Goal: Task Accomplishment & Management: Manage account settings

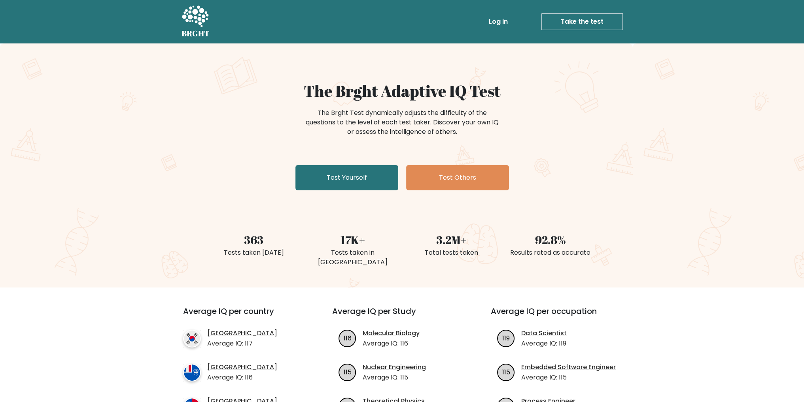
click at [501, 21] on link "Log in" at bounding box center [497, 22] width 25 height 16
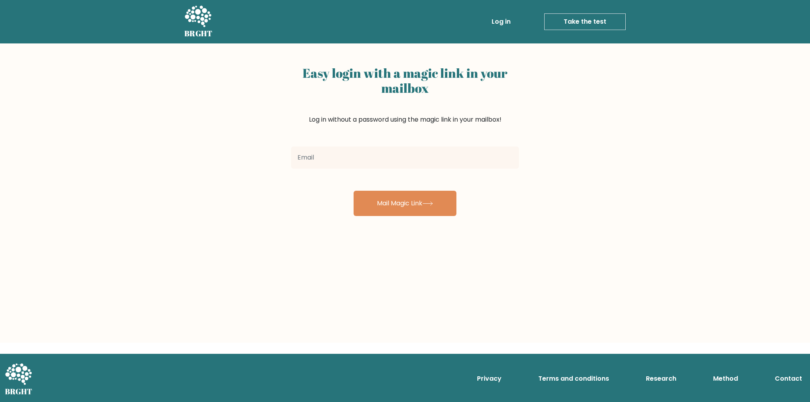
click at [326, 155] on input "email" at bounding box center [405, 158] width 228 height 22
type input "jacqueshuppes@gmail.com"
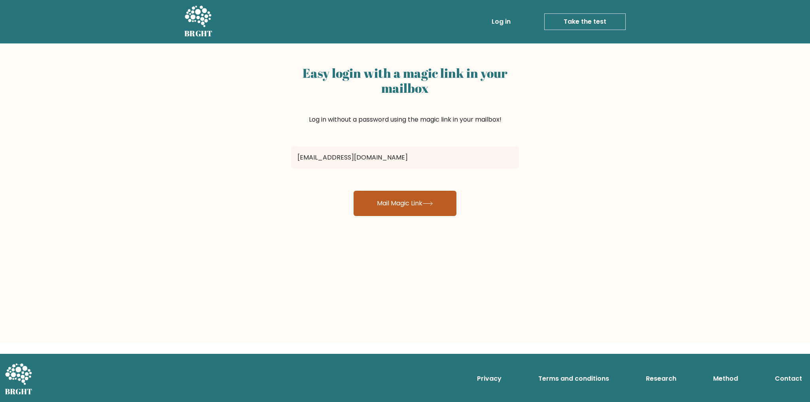
click at [421, 202] on button "Mail Magic Link" at bounding box center [404, 203] width 103 height 25
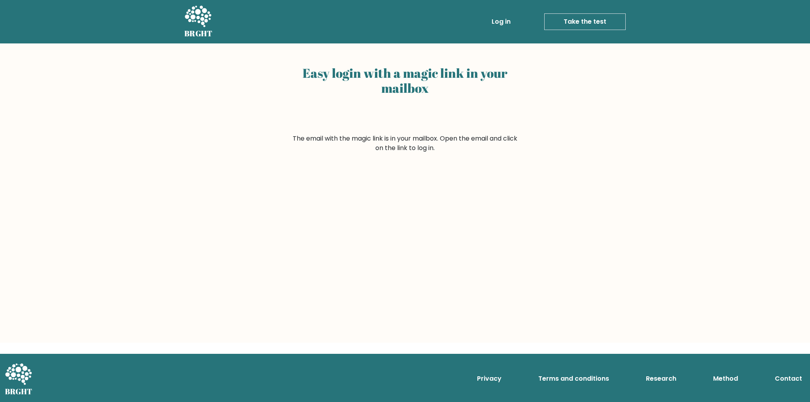
click at [504, 22] on link "Log in" at bounding box center [500, 22] width 25 height 16
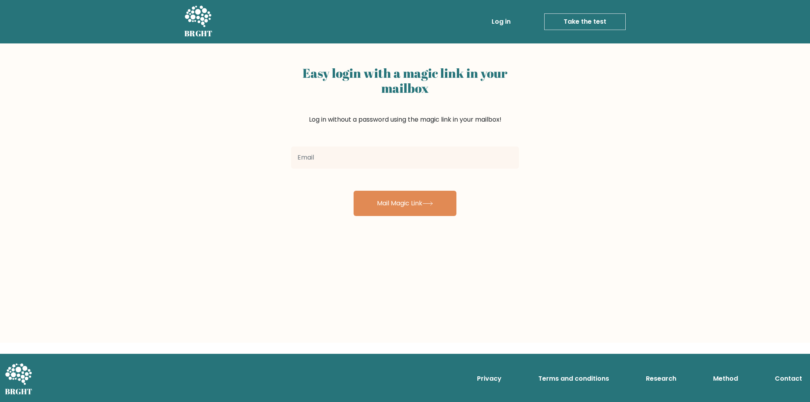
click at [355, 163] on input "email" at bounding box center [405, 158] width 228 height 22
type input "jacqueshuppes@gmail.com"
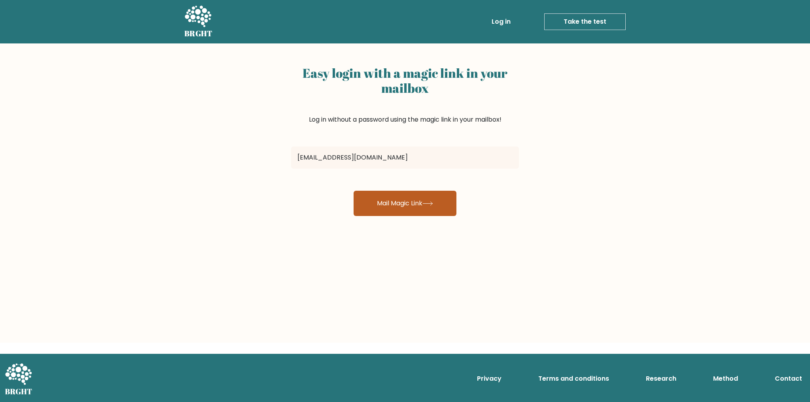
click at [386, 204] on button "Mail Magic Link" at bounding box center [404, 203] width 103 height 25
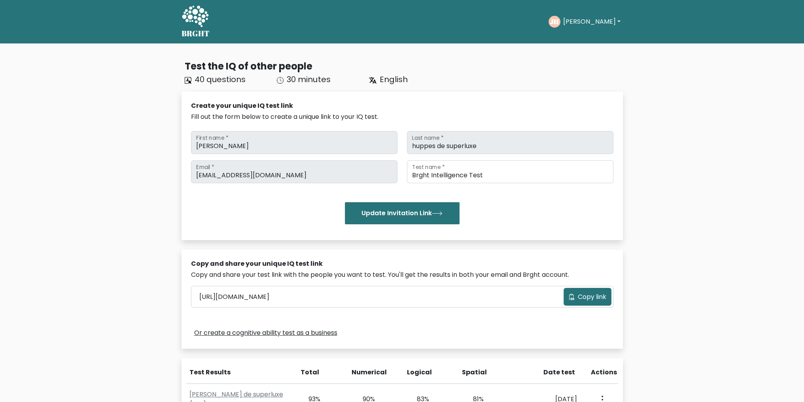
click at [596, 21] on button "[PERSON_NAME]" at bounding box center [591, 22] width 62 height 10
click at [572, 62] on link "Settings" at bounding box center [580, 63] width 62 height 13
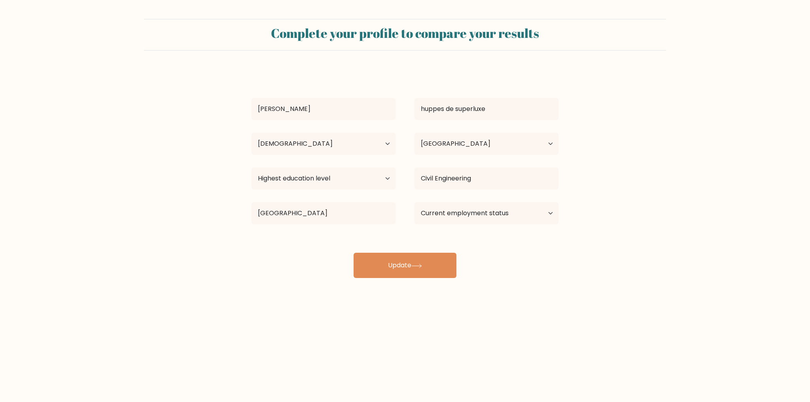
select select "35_44"
select select "NL"
click at [414, 267] on button "Update" at bounding box center [404, 265] width 103 height 25
click at [343, 180] on select "Highest education level No schooling Primary Lower Secondary Upper Secondary Oc…" at bounding box center [323, 179] width 144 height 22
select select "upper_secondary"
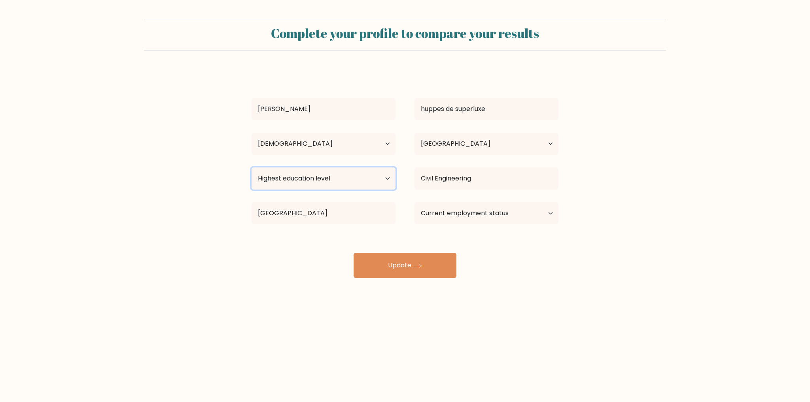
click at [251, 168] on select "Highest education level No schooling Primary Lower Secondary Upper Secondary Oc…" at bounding box center [323, 179] width 144 height 22
click at [448, 180] on input "Civil Engineering" at bounding box center [486, 179] width 144 height 22
click at [429, 214] on select "Current employment status Employed Student Retired Other / prefer not to answer" at bounding box center [486, 213] width 144 height 22
select select "retired"
click at [414, 202] on select "Current employment status Employed Student Retired Other / prefer not to answer" at bounding box center [486, 213] width 144 height 22
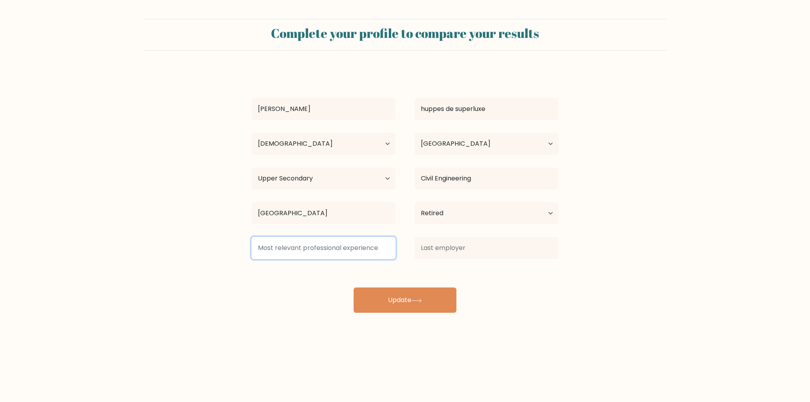
click at [332, 253] on input at bounding box center [323, 248] width 144 height 22
type input "drfrey"
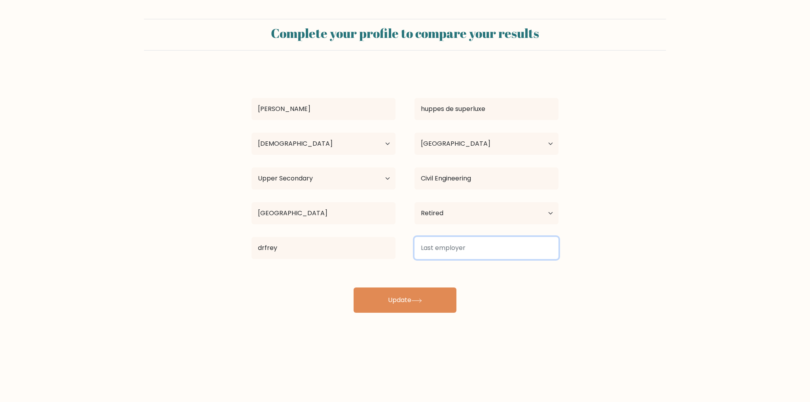
click at [429, 249] on input at bounding box center [486, 248] width 144 height 22
type input "erdyery"
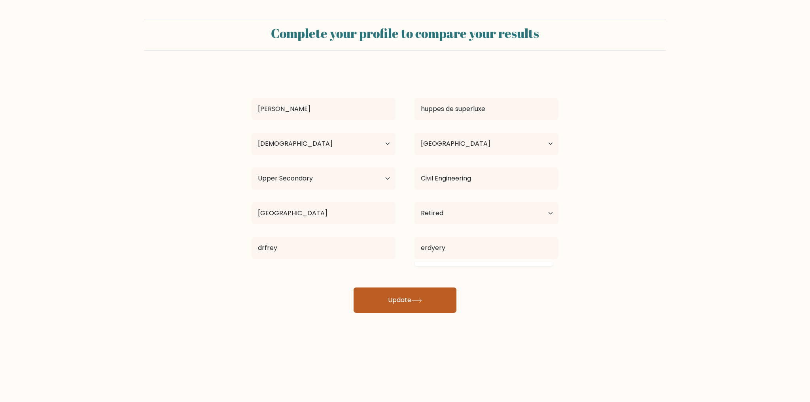
click at [382, 298] on button "Update" at bounding box center [404, 300] width 103 height 25
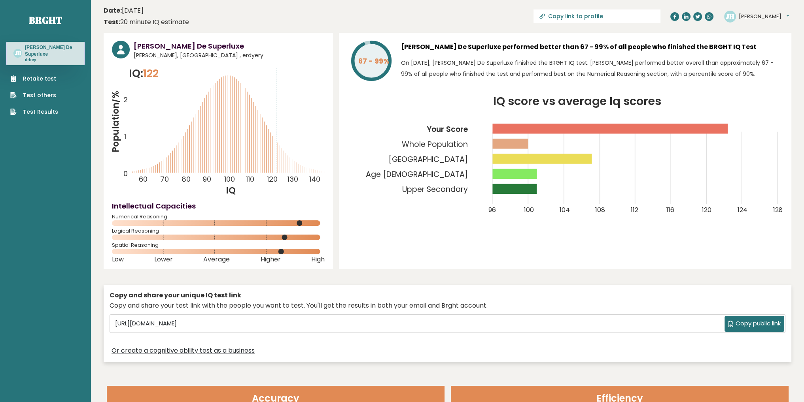
click at [760, 16] on button "[PERSON_NAME]" at bounding box center [763, 17] width 50 height 8
click at [756, 51] on link "Settings" at bounding box center [759, 50] width 40 height 11
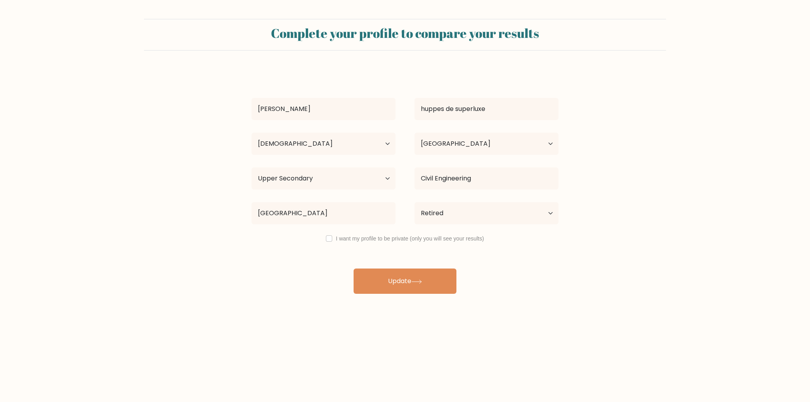
select select "35_44"
select select "NL"
select select "upper_secondary"
select select "retired"
click at [638, 223] on form "Complete your profile to compare your results [PERSON_NAME] huppes de superluxe…" at bounding box center [405, 156] width 810 height 275
